Goal: Information Seeking & Learning: Find specific page/section

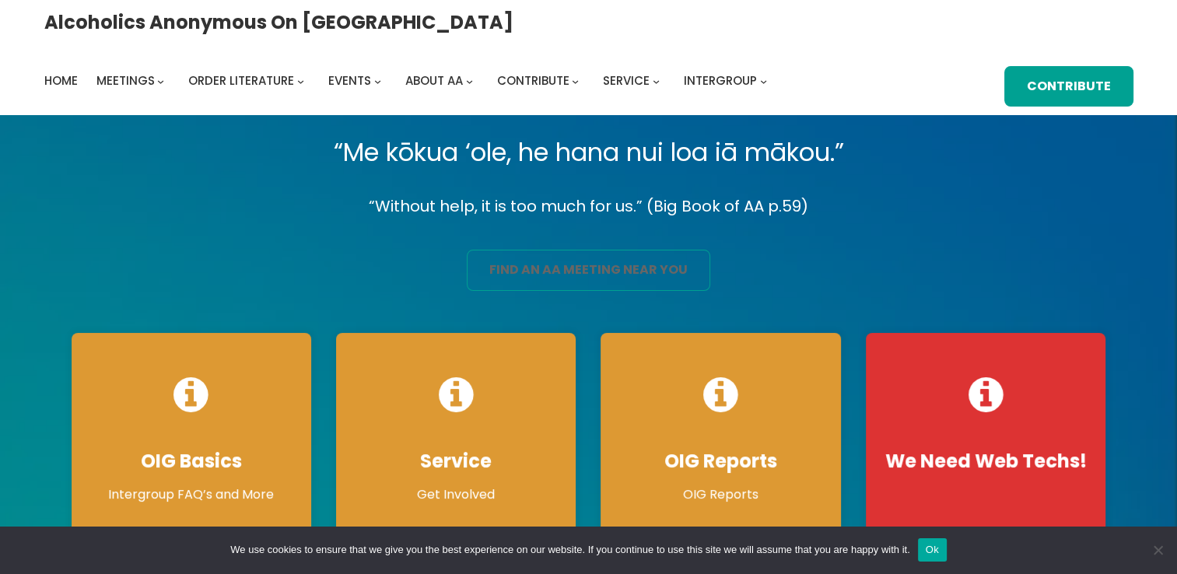
click at [614, 268] on link "find an aa meeting near you" at bounding box center [588, 270] width 243 height 41
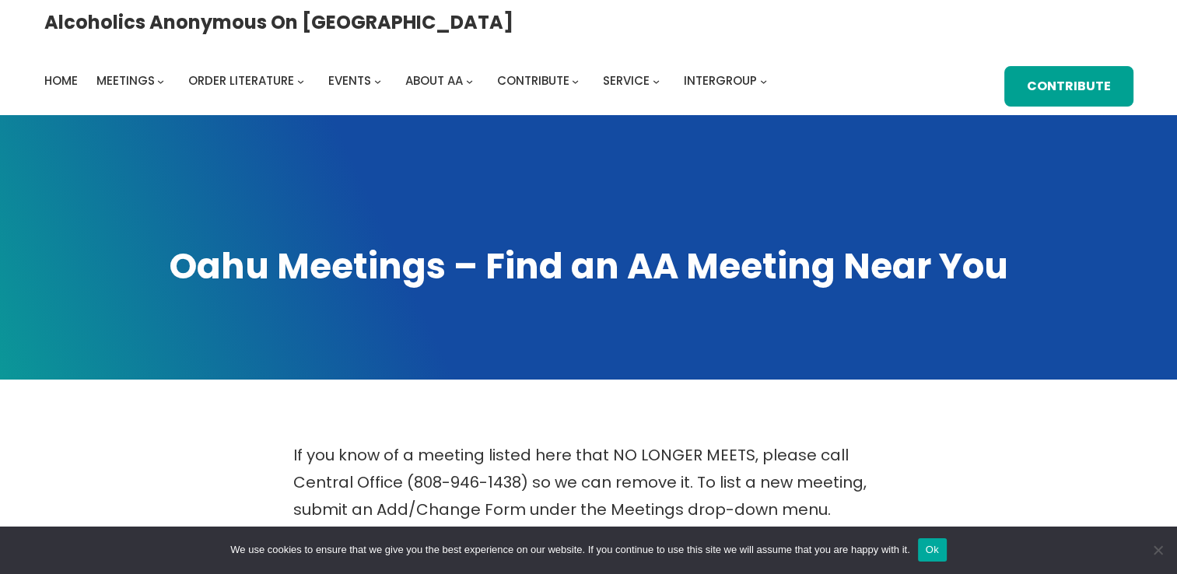
scroll to position [502, 0]
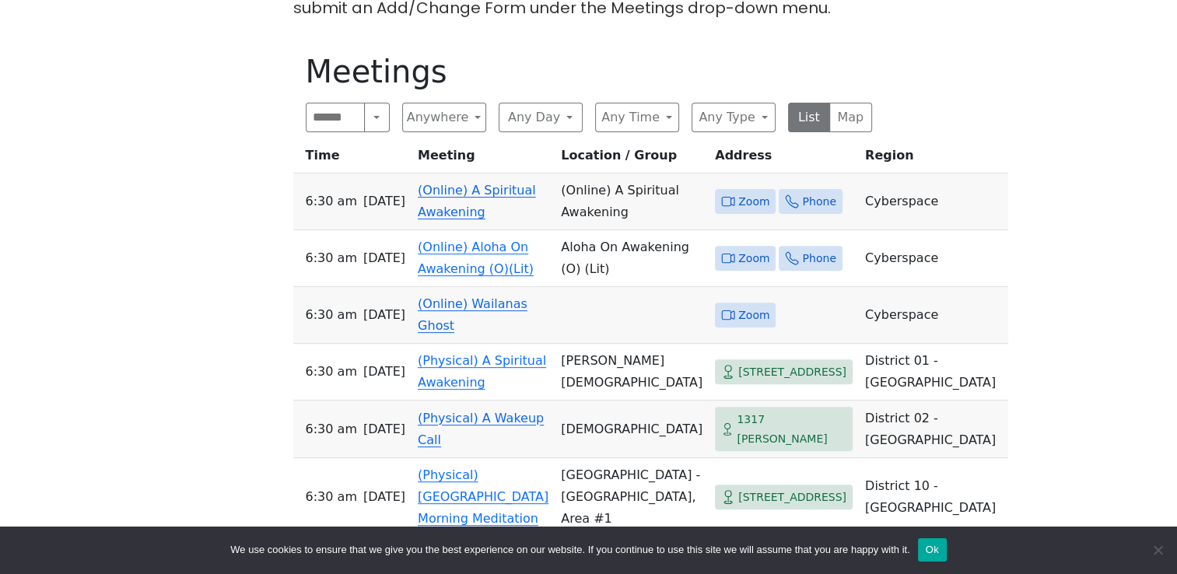
click at [715, 189] on span "Zoom" at bounding box center [745, 202] width 61 height 26
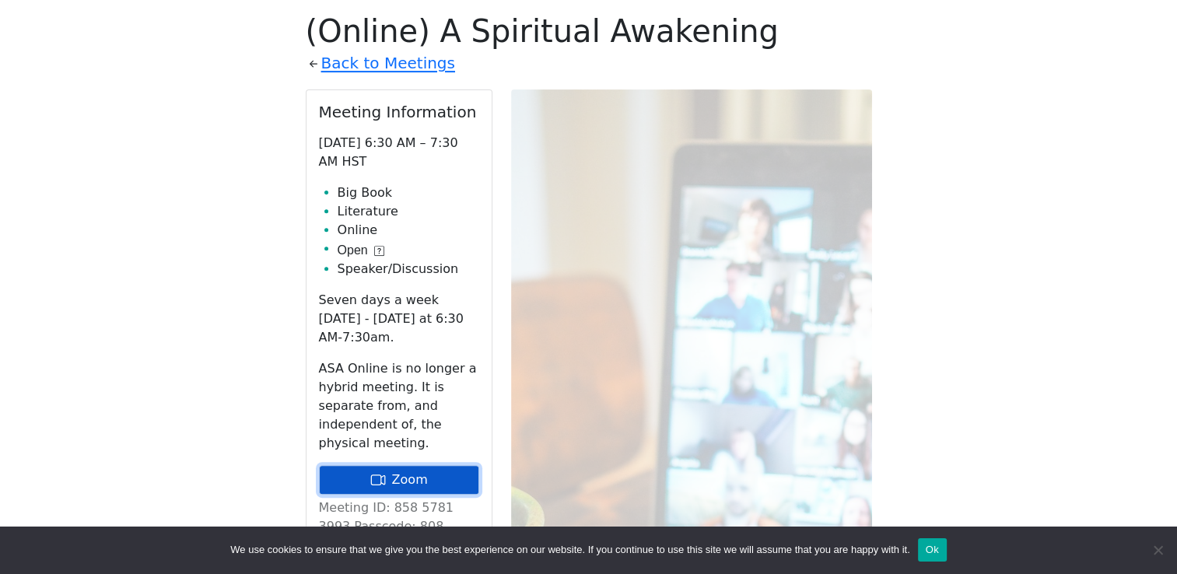
click at [411, 465] on link "Zoom" at bounding box center [399, 480] width 160 height 30
